Goal: Navigation & Orientation: Find specific page/section

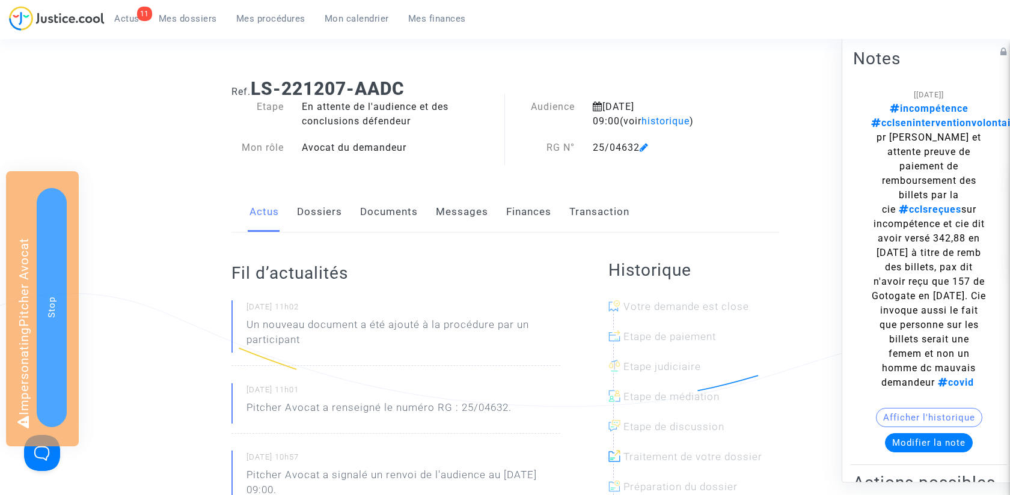
click at [328, 212] on link "Dossiers" at bounding box center [319, 212] width 45 height 40
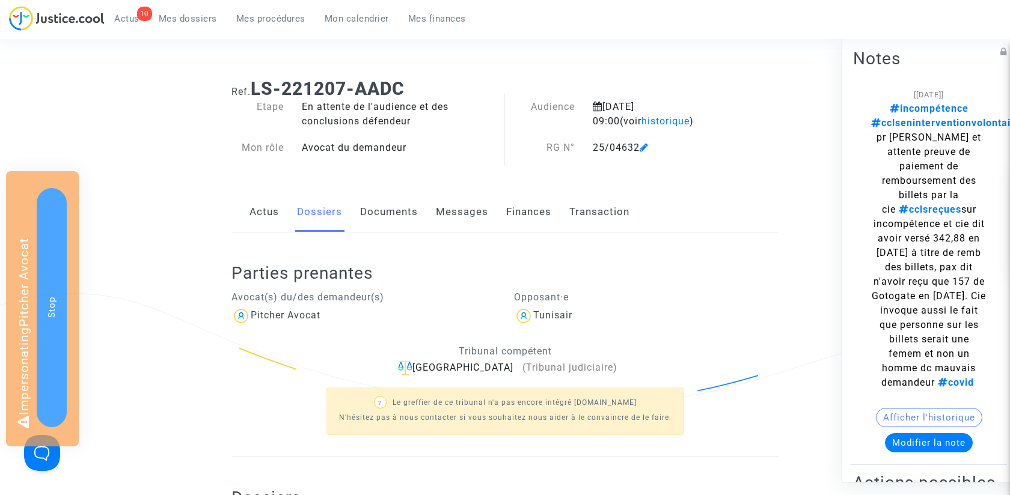
click at [266, 216] on link "Actus" at bounding box center [263, 212] width 29 height 40
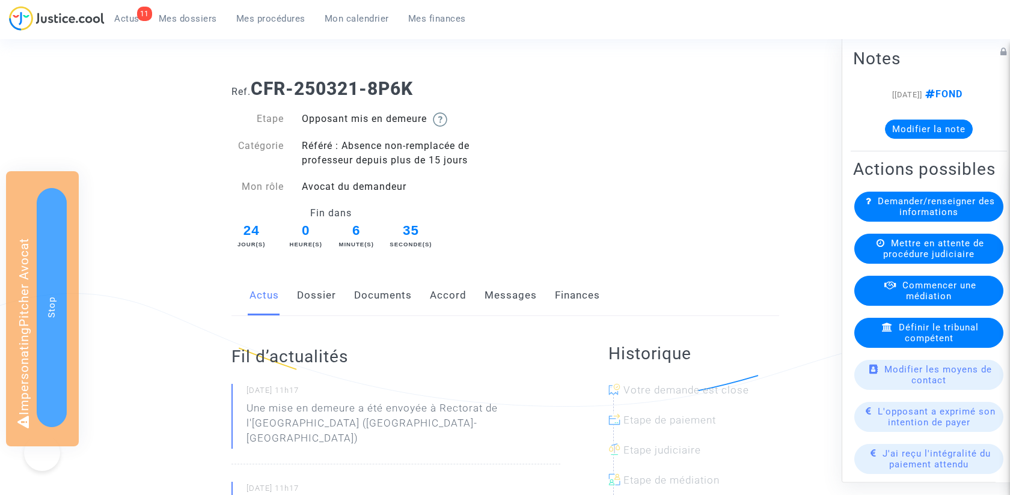
click at [375, 299] on link "Documents" at bounding box center [383, 296] width 58 height 40
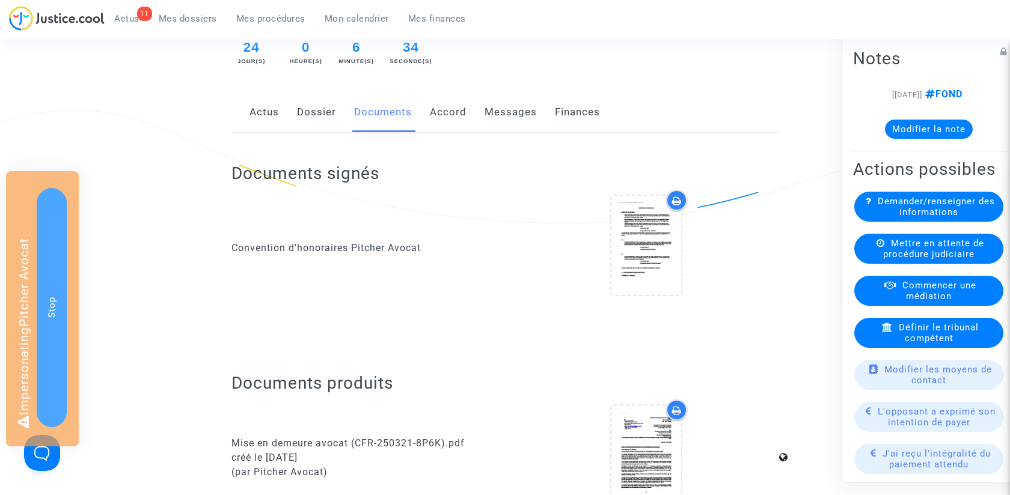
scroll to position [123, 0]
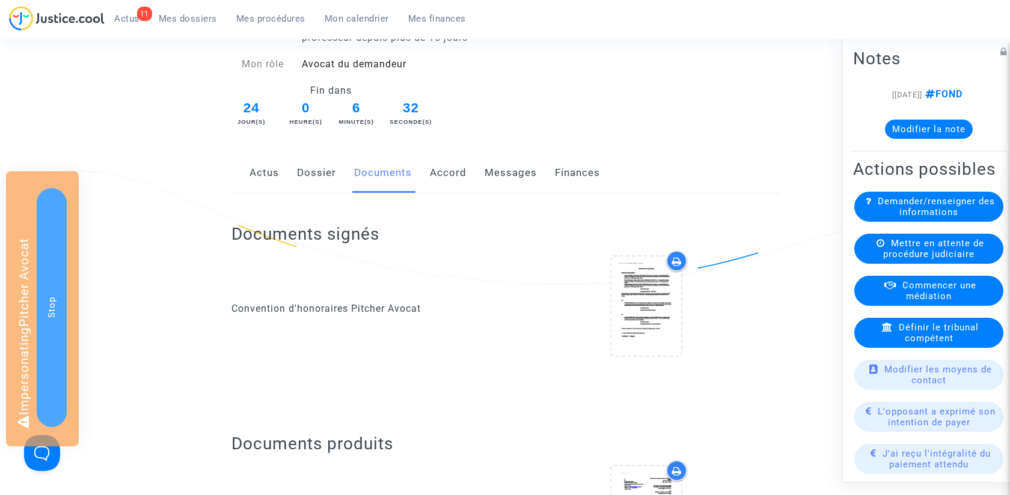
click at [266, 168] on link "Actus" at bounding box center [263, 173] width 29 height 40
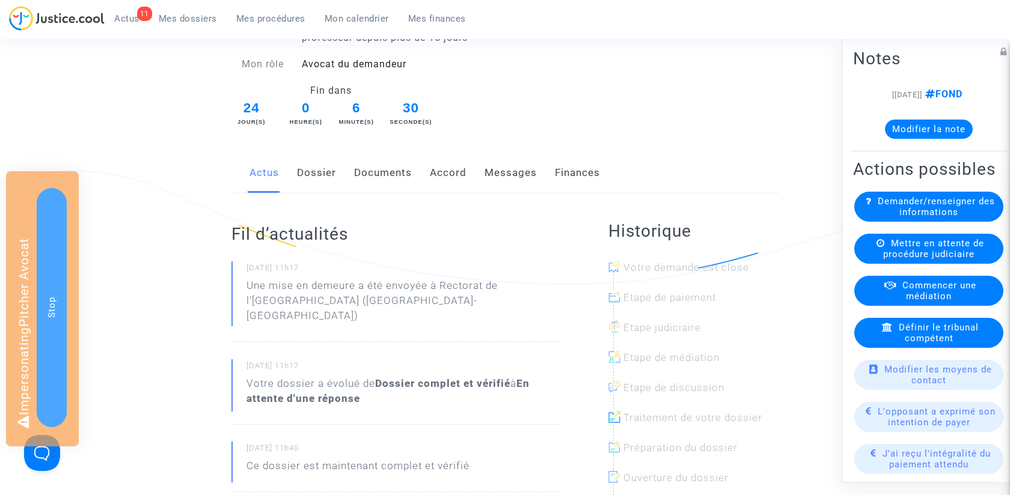
click at [308, 177] on link "Dossier" at bounding box center [316, 173] width 39 height 40
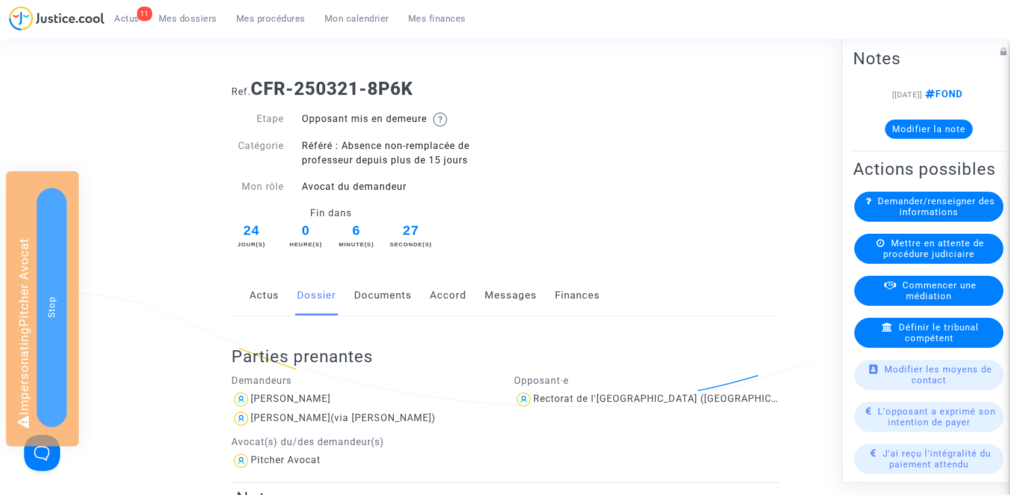
click at [372, 294] on link "Documents" at bounding box center [383, 296] width 58 height 40
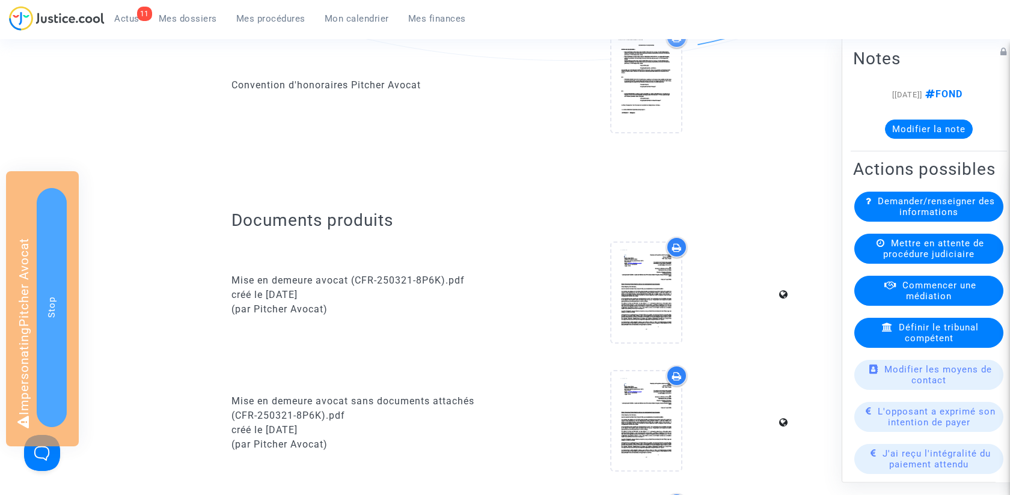
scroll to position [382, 0]
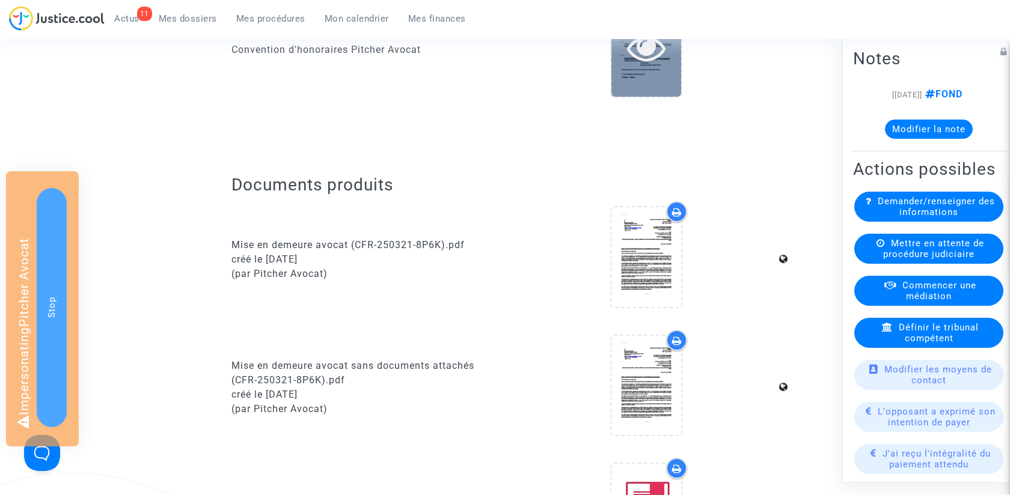
click at [657, 51] on icon at bounding box center [646, 47] width 39 height 38
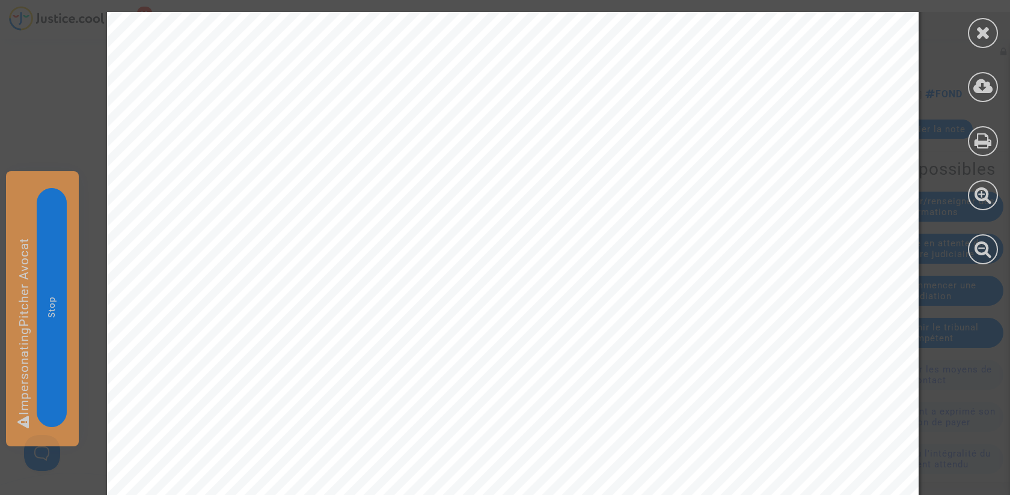
scroll to position [1231, 0]
click at [991, 26] on div at bounding box center [983, 33] width 30 height 30
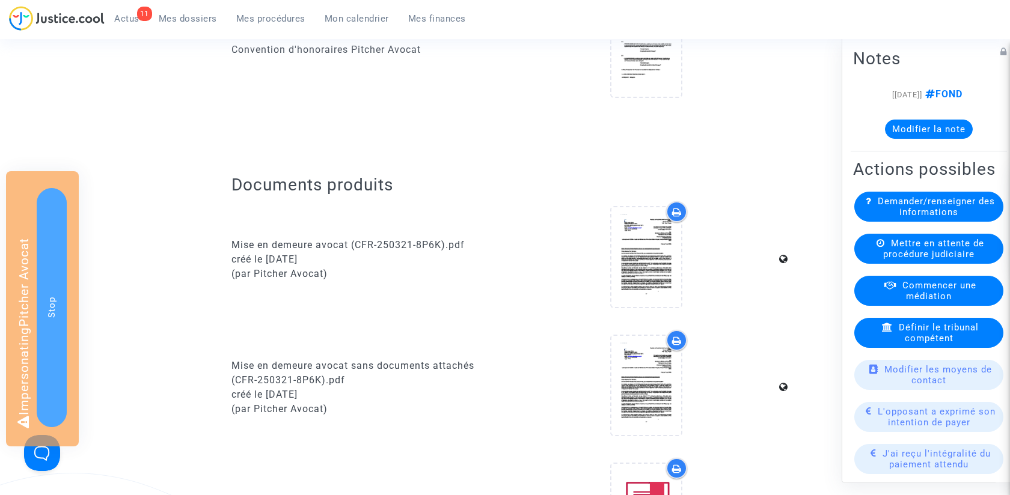
scroll to position [0, 0]
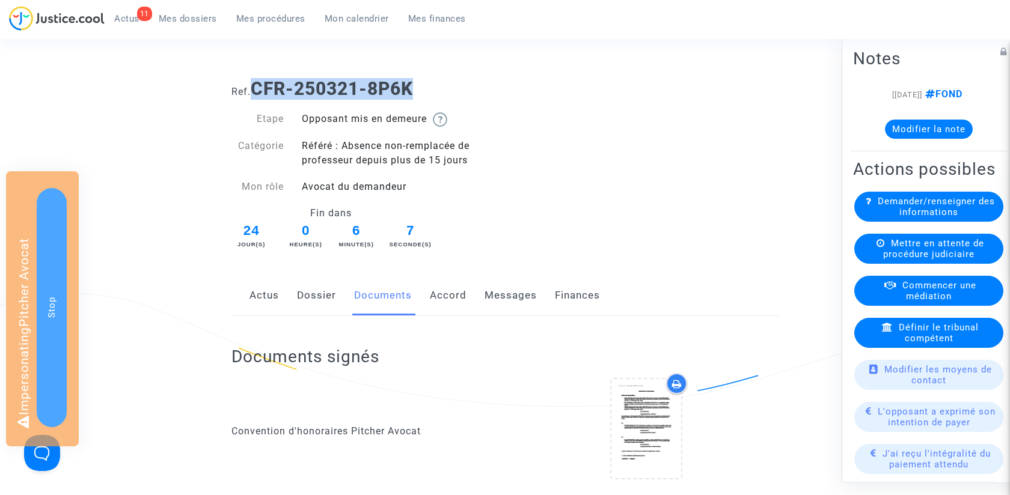
drag, startPoint x: 255, startPoint y: 86, endPoint x: 501, endPoint y: 85, distance: 245.9
click at [501, 86] on h1 "Ref. CFR-250321-8P6K" at bounding box center [505, 89] width 548 height 22
copy b "CFR-250321-8P6K"
